Goal: Find specific page/section: Find specific page/section

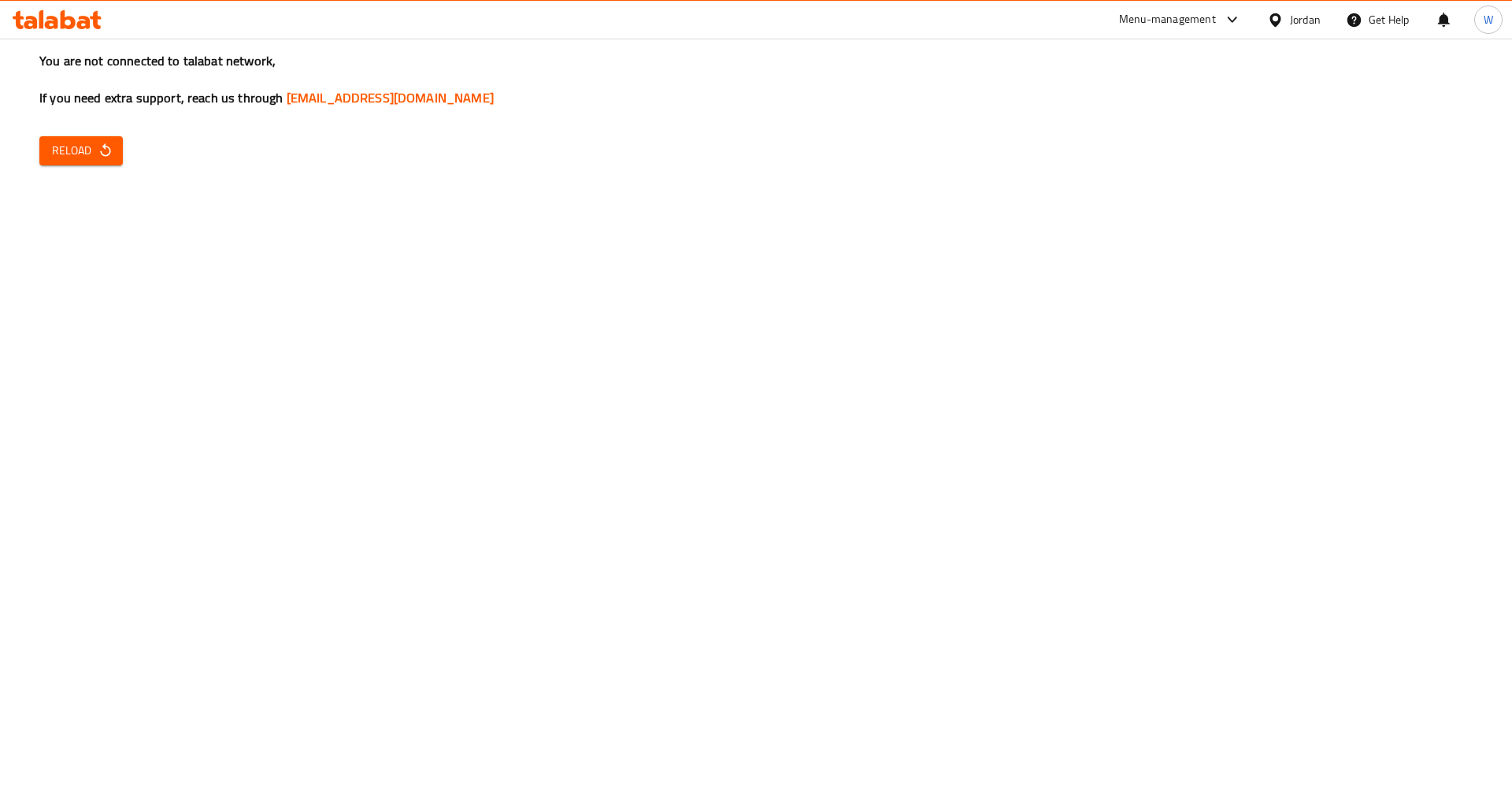
click at [127, 160] on div "You are not connected to talabat network, If you need extra support, reach us t…" at bounding box center [756, 393] width 1512 height 786
click at [95, 142] on span "Reload" at bounding box center [81, 150] width 58 height 20
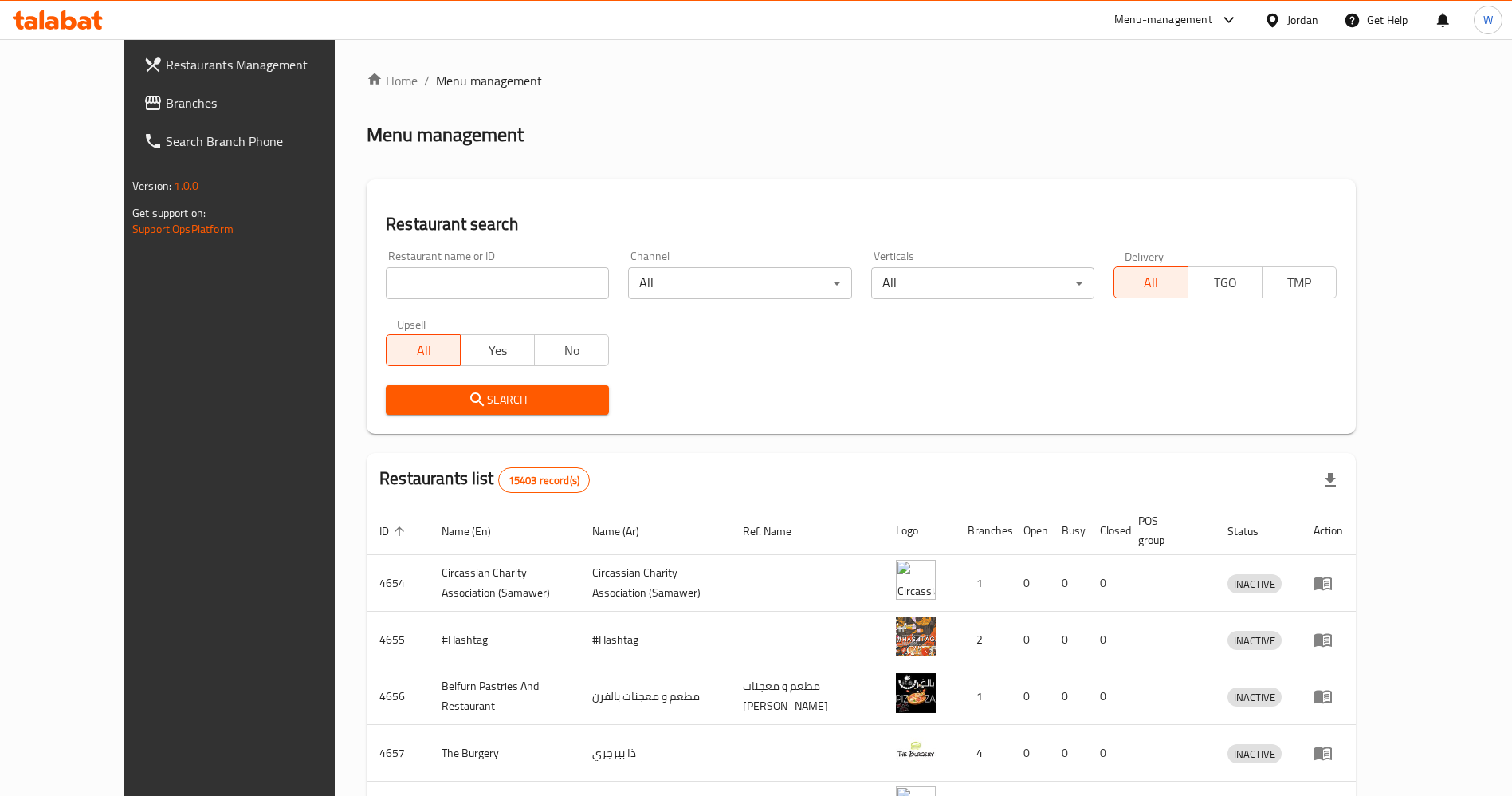
click at [415, 285] on input "search" at bounding box center [497, 283] width 223 height 32
paste input "Sushi Wave"
type input "Sushi Wave"
click button "Search" at bounding box center [497, 400] width 223 height 29
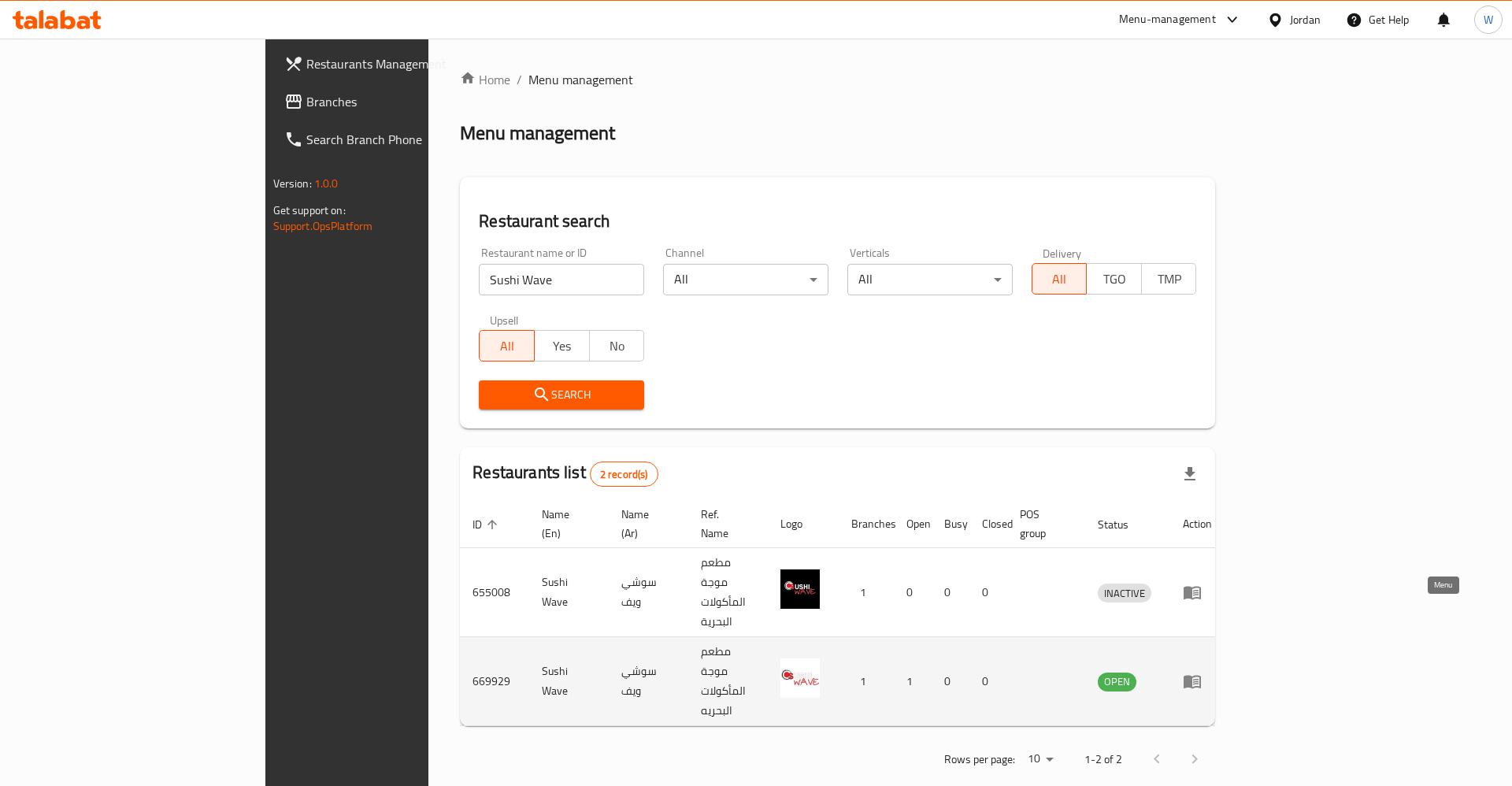
click at [1202, 672] on icon "enhanced table" at bounding box center [1192, 681] width 19 height 19
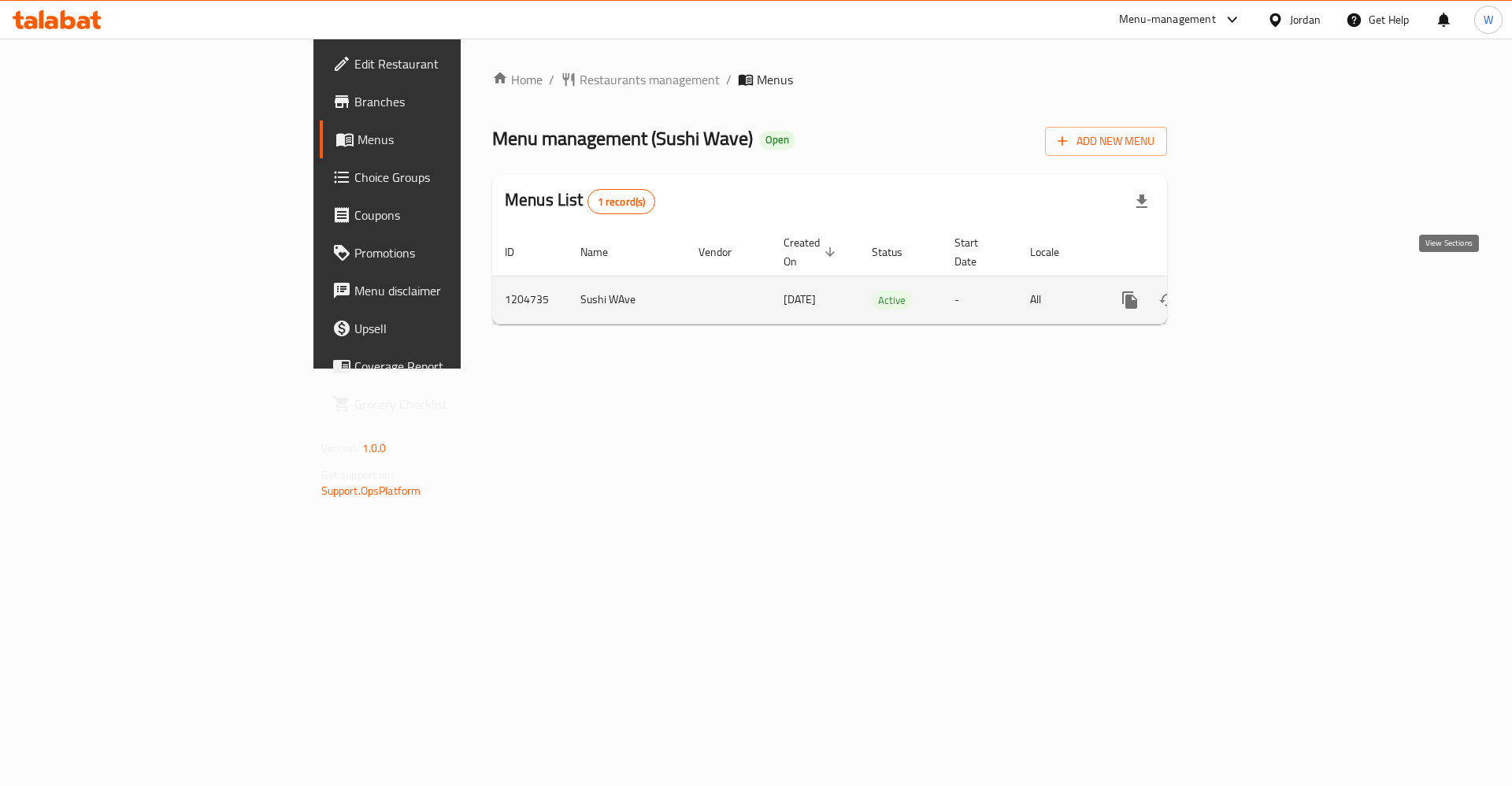
click at [1253, 290] on icon "enhanced table" at bounding box center [1243, 300] width 19 height 19
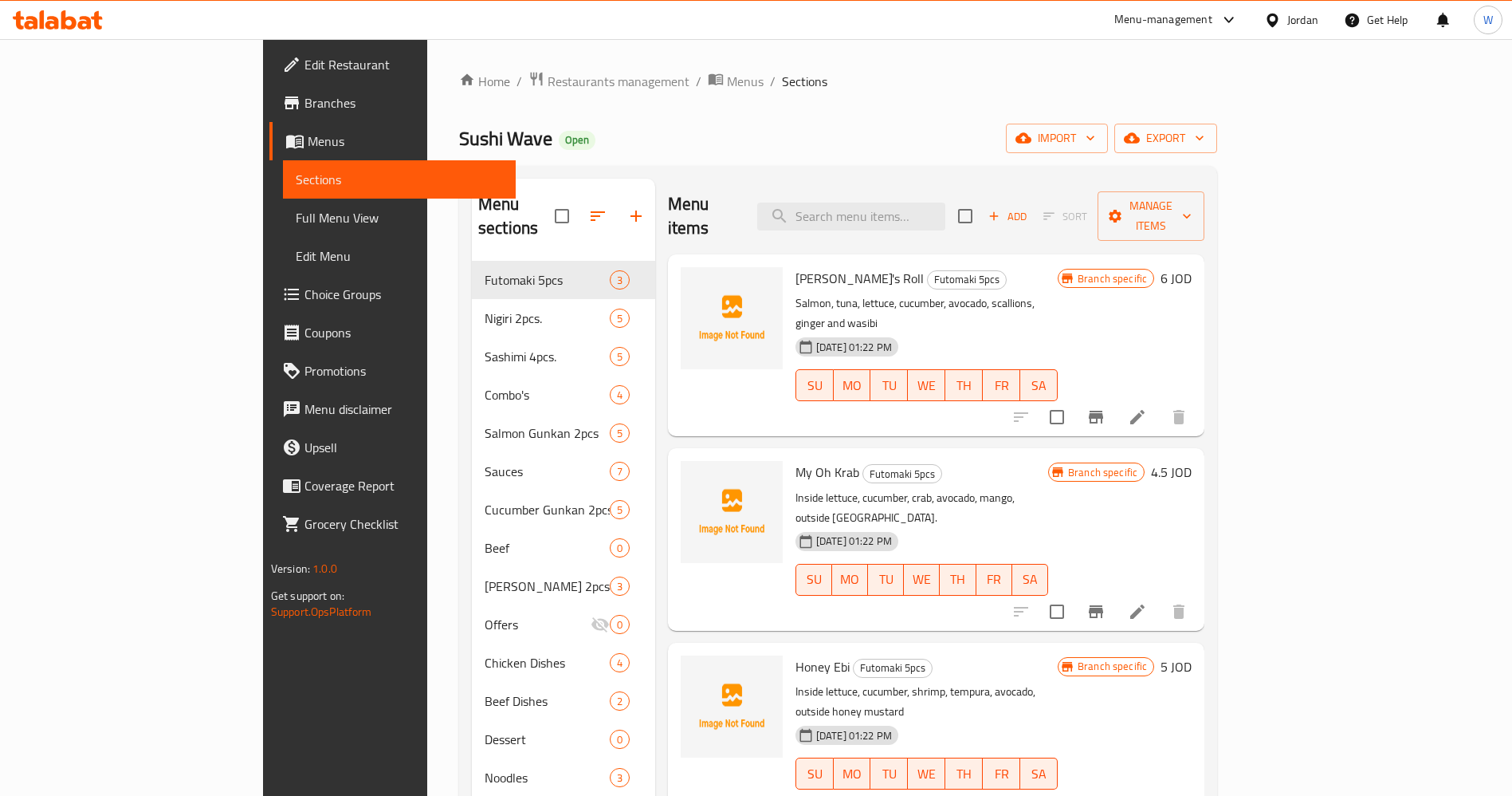
click at [304, 111] on span "Branches" at bounding box center [403, 103] width 199 height 19
